Goal: Complete application form

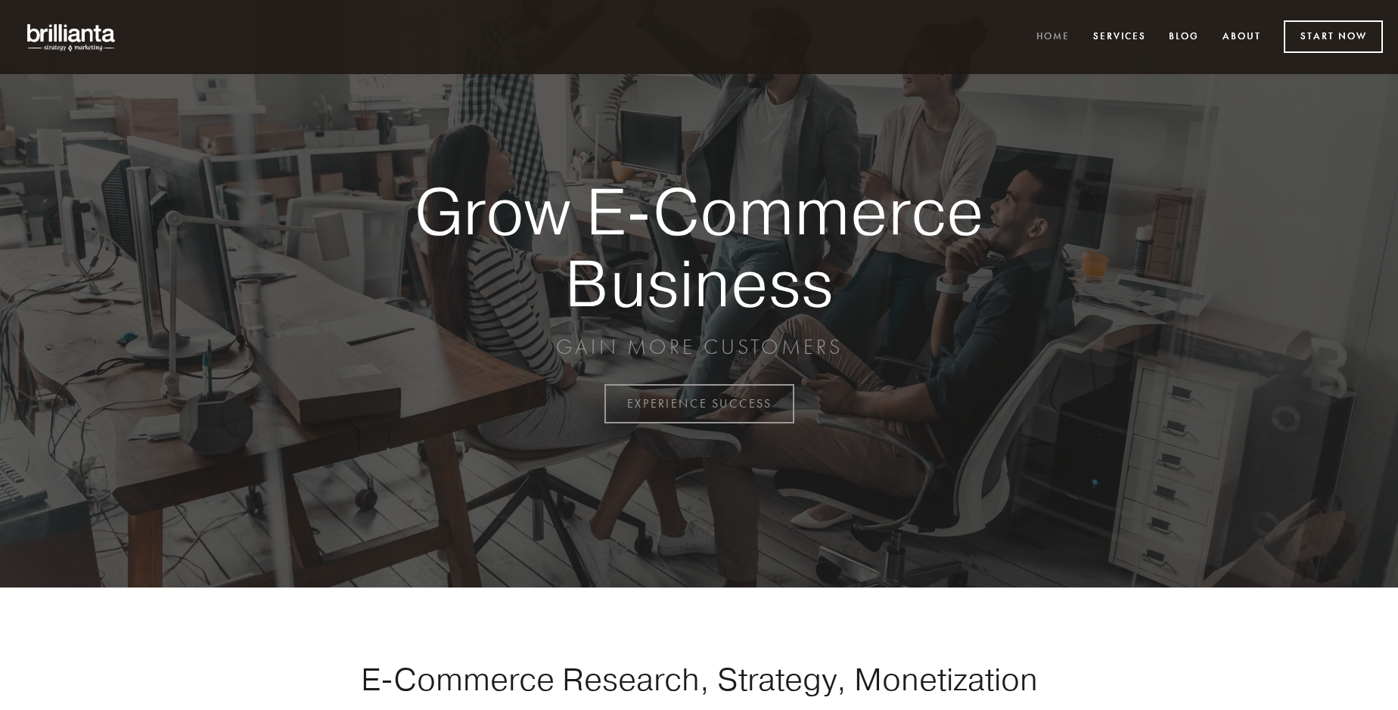
scroll to position [3964, 0]
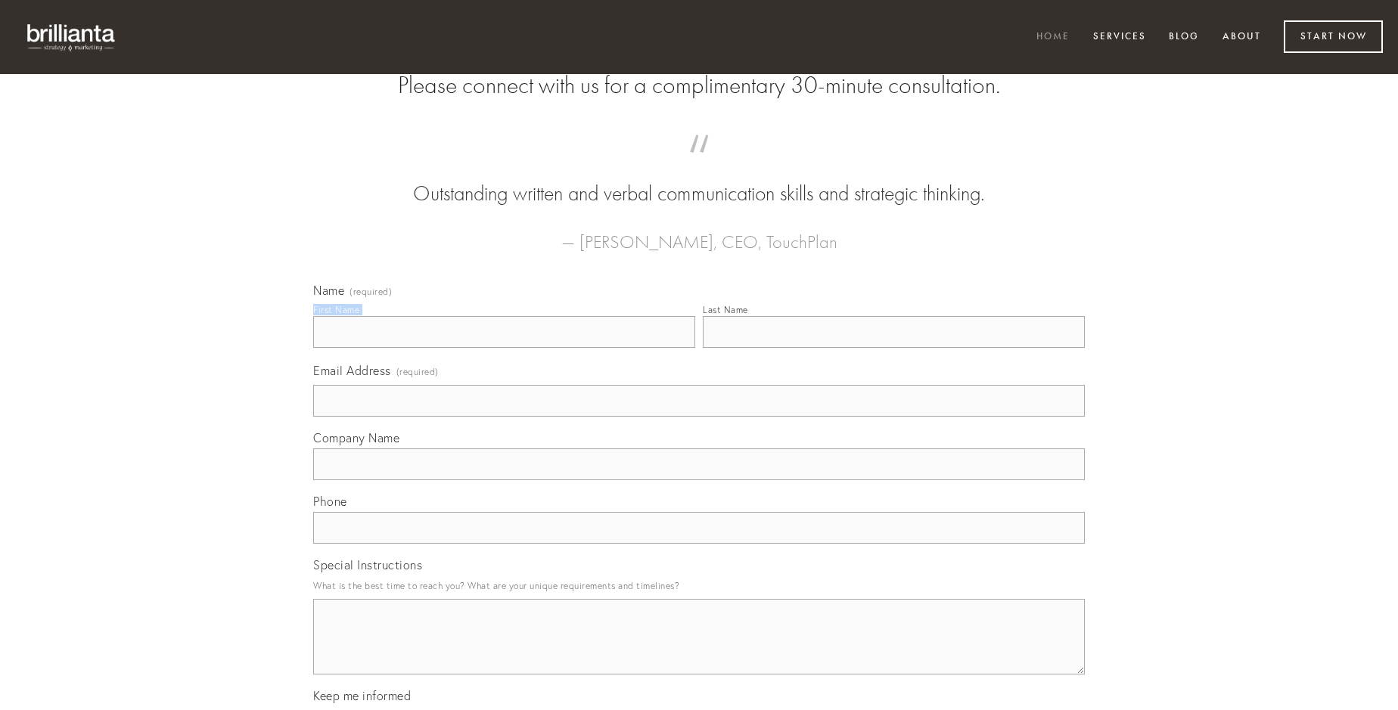
type input "[PERSON_NAME]"
click at [893, 348] on input "Last Name" at bounding box center [894, 332] width 382 height 32
type input "[PERSON_NAME]"
click at [699, 417] on input "Email Address (required)" at bounding box center [698, 401] width 771 height 32
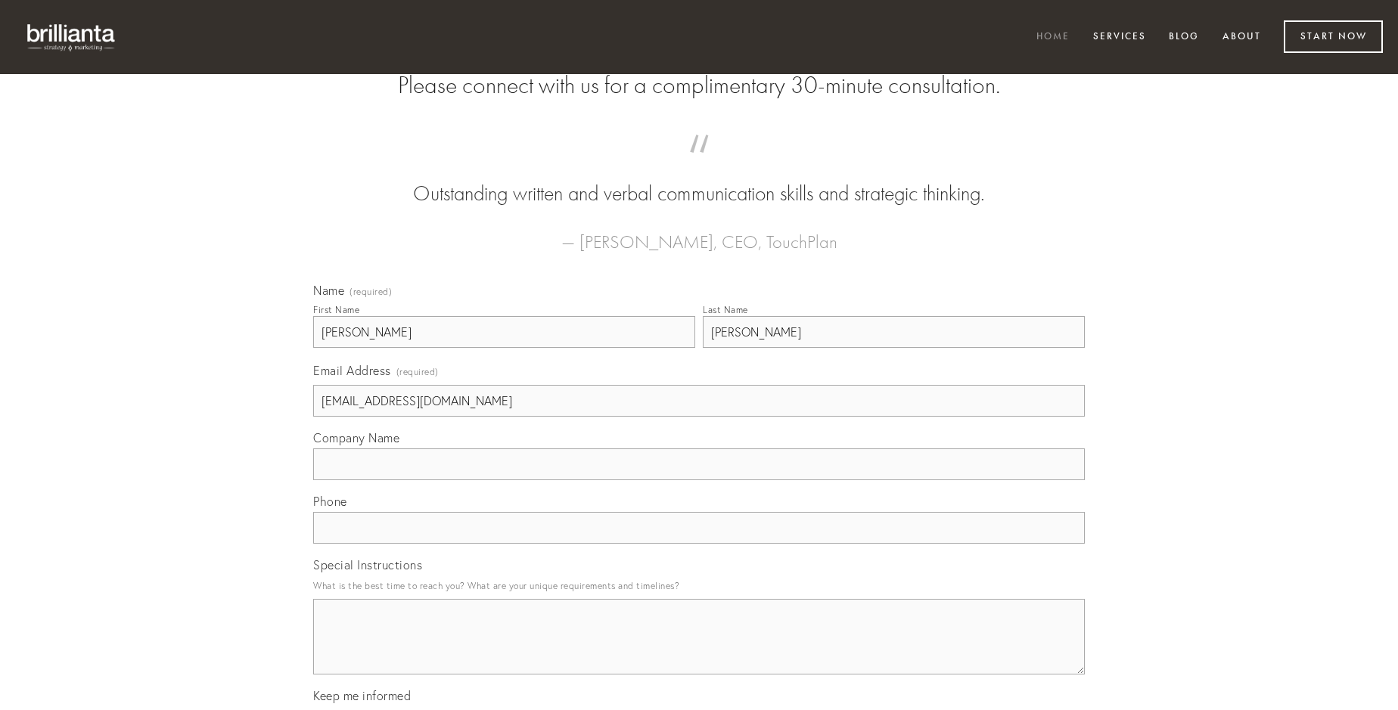
type input "[EMAIL_ADDRESS][DOMAIN_NAME]"
click at [699, 480] on input "Company Name" at bounding box center [698, 464] width 771 height 32
type input "ventito"
click at [699, 544] on input "text" at bounding box center [698, 528] width 771 height 32
click at [699, 650] on textarea "Special Instructions" at bounding box center [698, 637] width 771 height 76
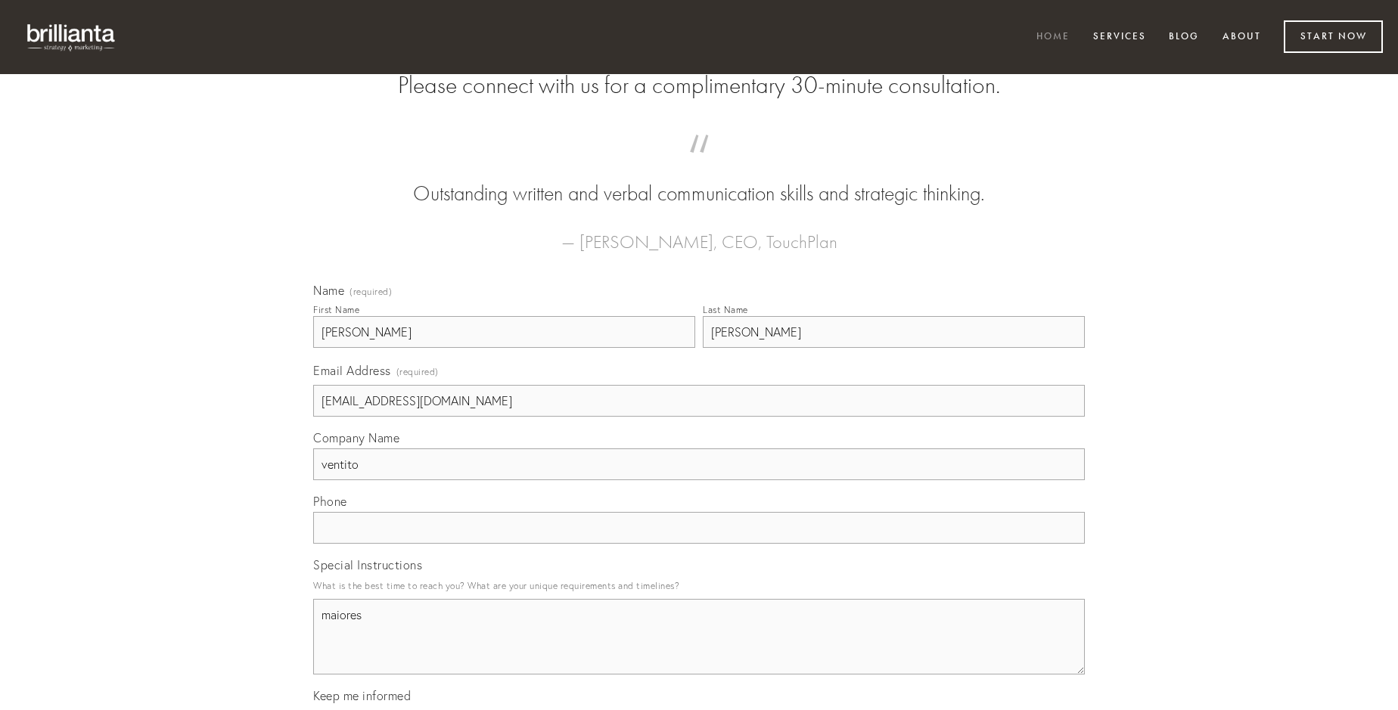
type textarea "maiores"
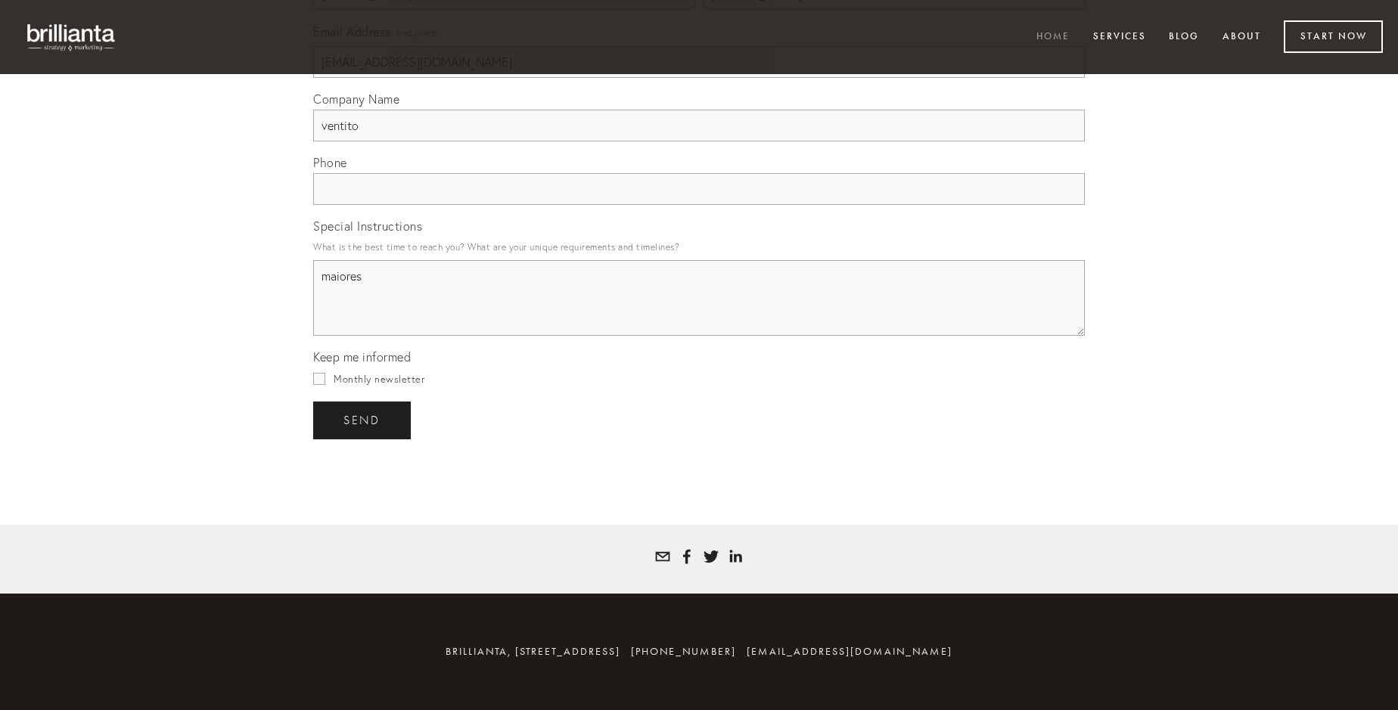
click at [363, 420] on span "send" at bounding box center [361, 421] width 37 height 14
